Goal: Transaction & Acquisition: Purchase product/service

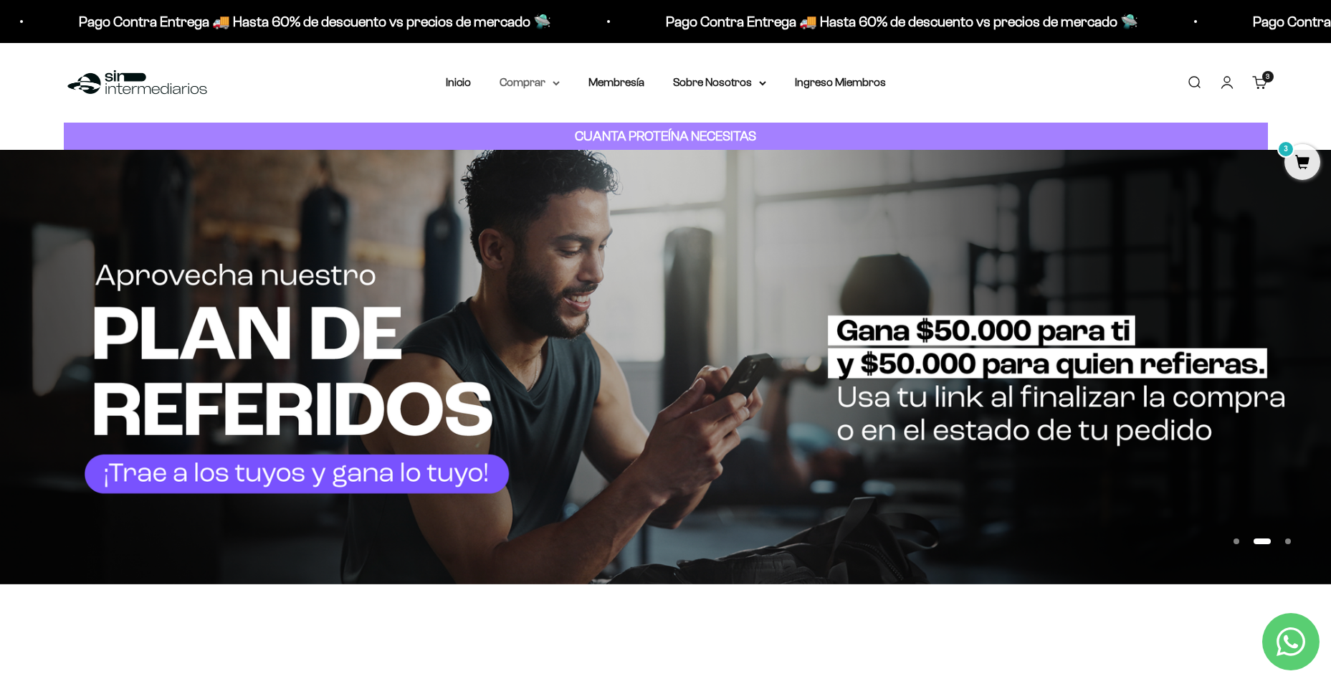
click at [551, 85] on summary "Comprar" at bounding box center [529, 82] width 60 height 19
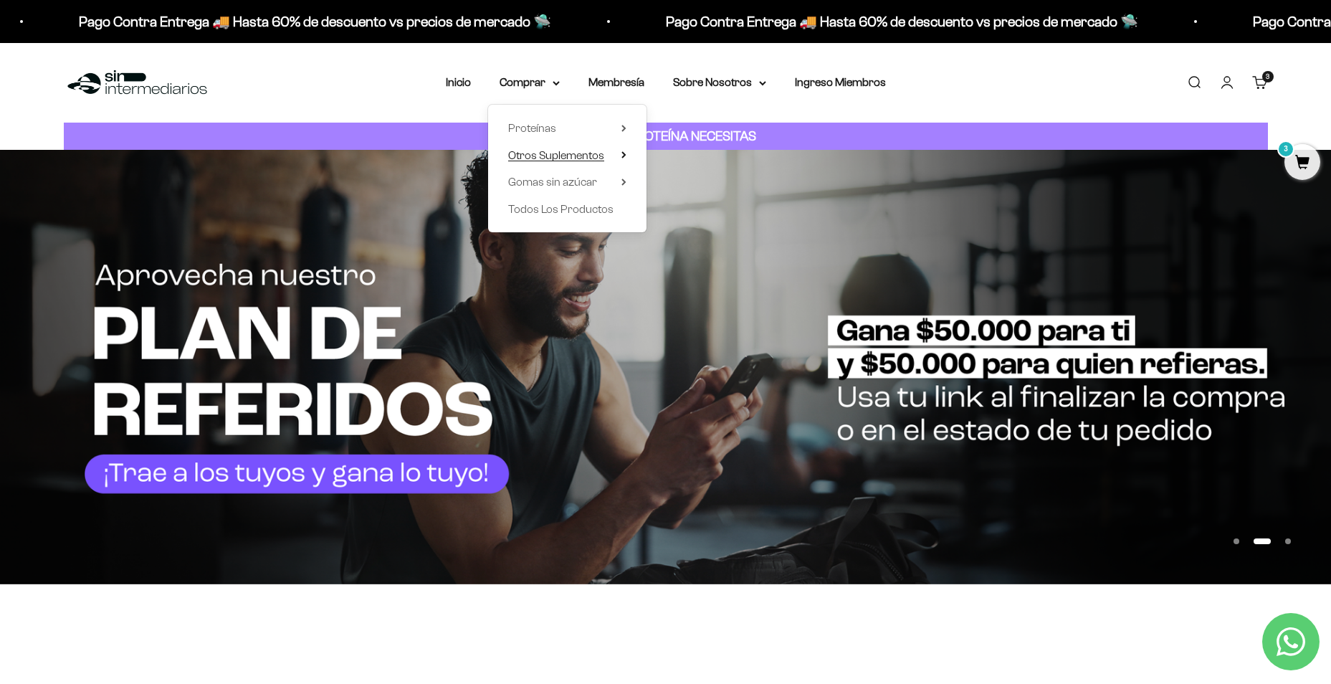
click at [569, 155] on span "Otros Suplementos" at bounding box center [556, 155] width 96 height 12
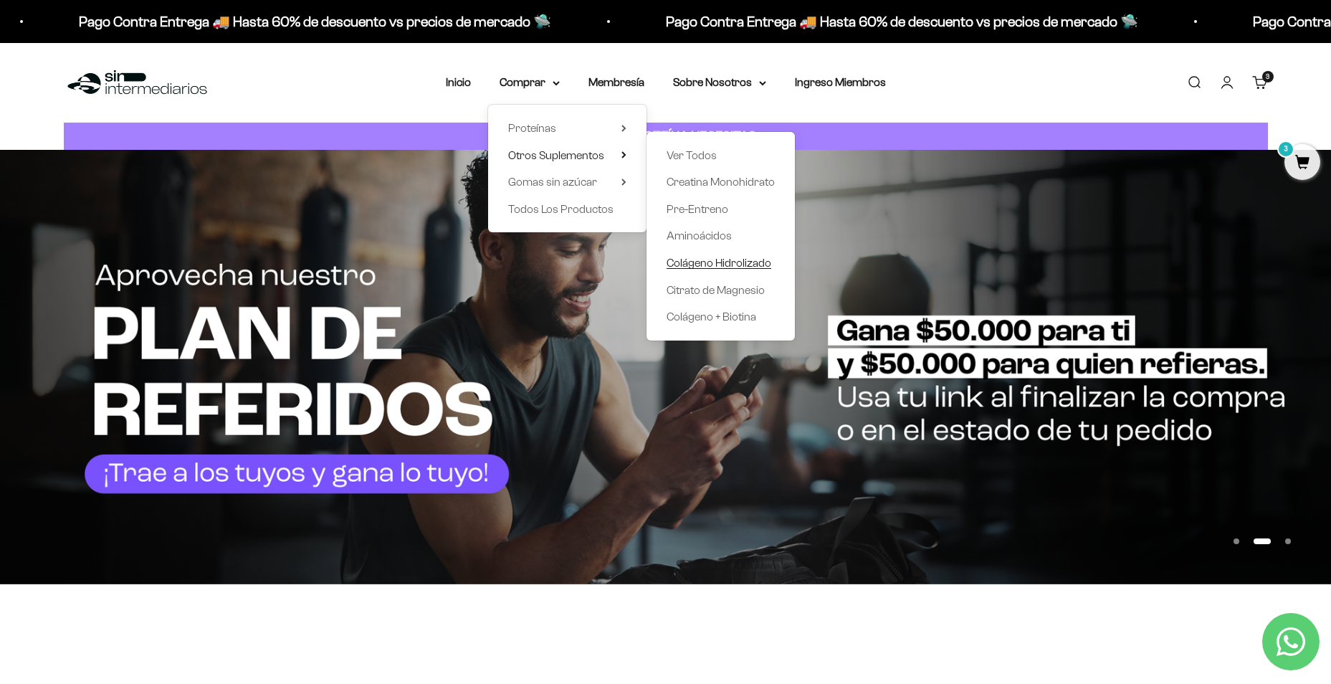
click at [757, 262] on span "Colágeno Hidrolizado" at bounding box center [718, 263] width 105 height 12
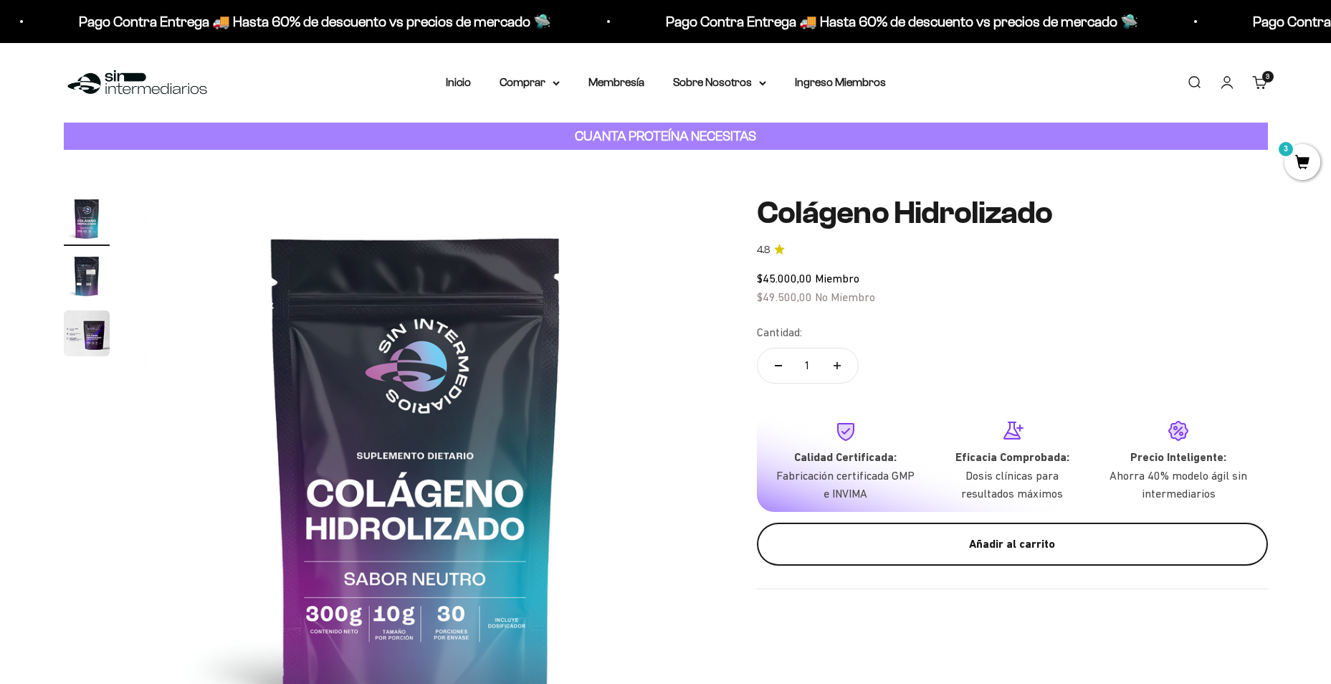
click at [1008, 550] on div "Añadir al carrito" at bounding box center [1012, 544] width 454 height 19
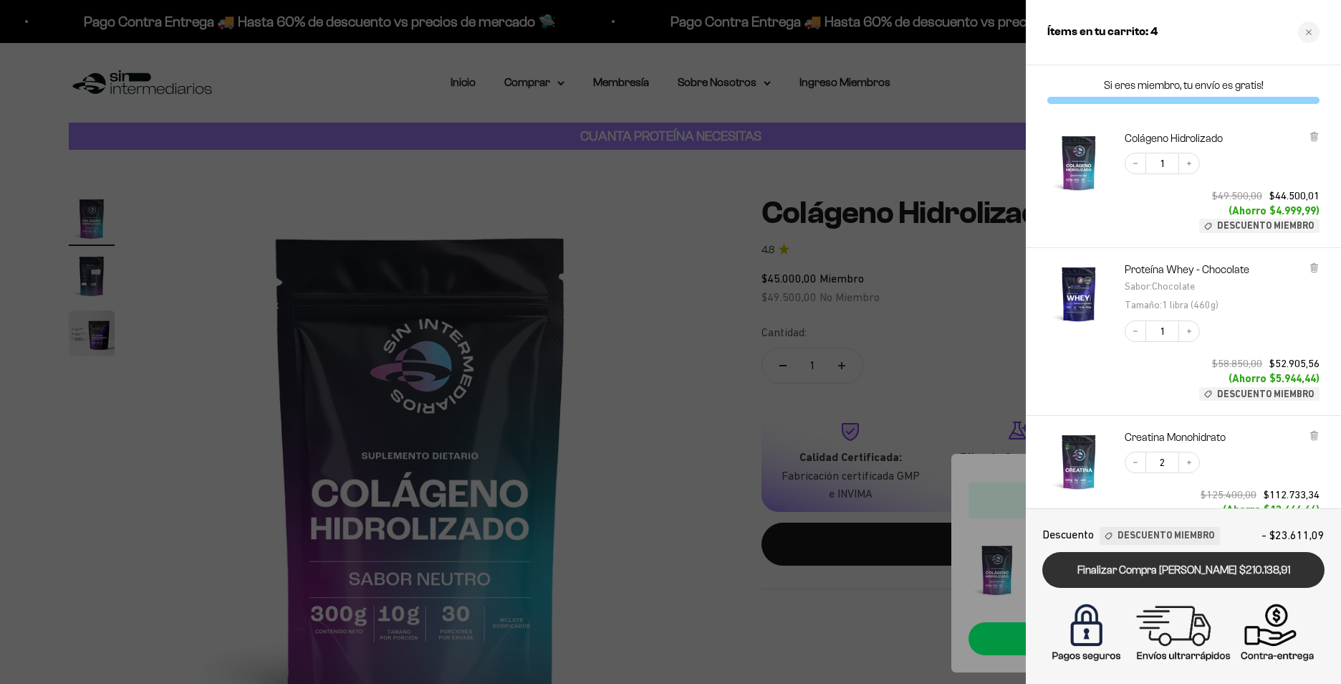
click at [1222, 575] on link "Finalizar Compra Segura $210.138,91" at bounding box center [1184, 570] width 282 height 37
